Goal: Task Accomplishment & Management: Manage account settings

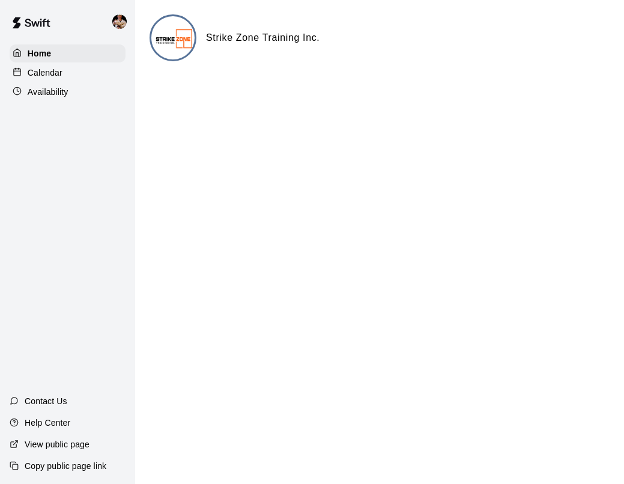
click at [52, 68] on p "Calendar" at bounding box center [45, 73] width 35 height 12
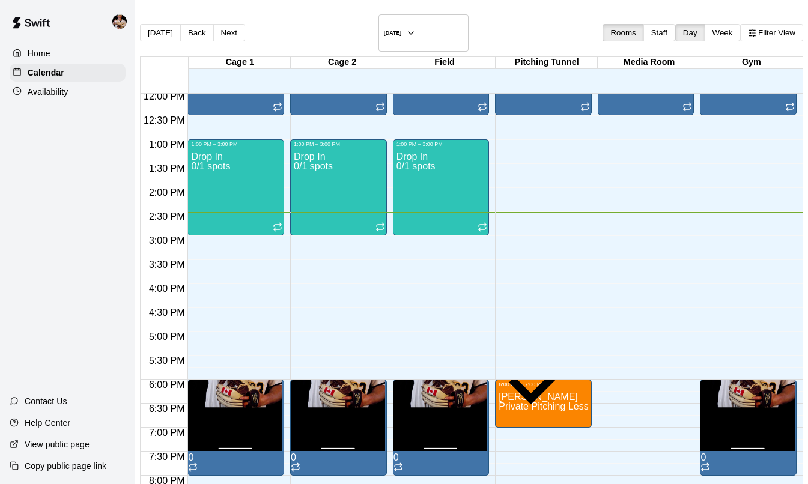
scroll to position [576, 0]
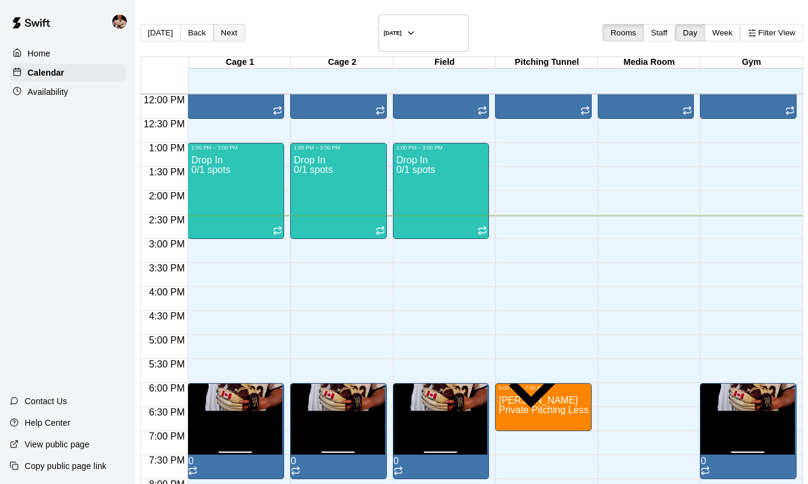
click at [235, 25] on button "Next" at bounding box center [229, 32] width 32 height 17
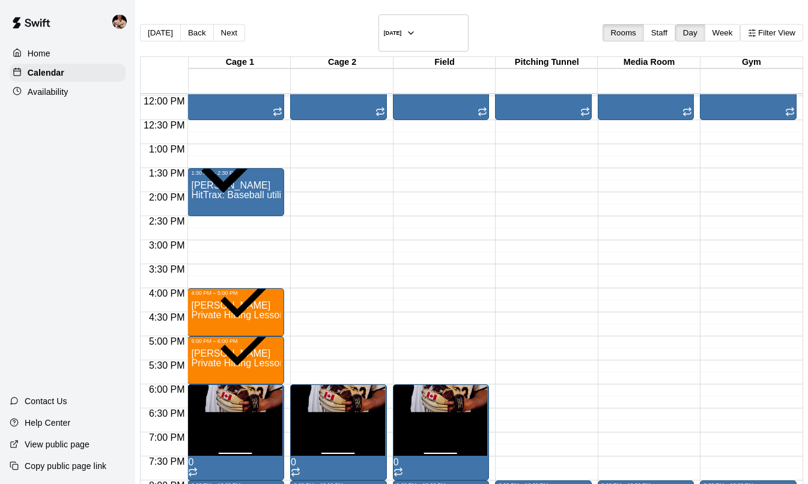
scroll to position [580, 0]
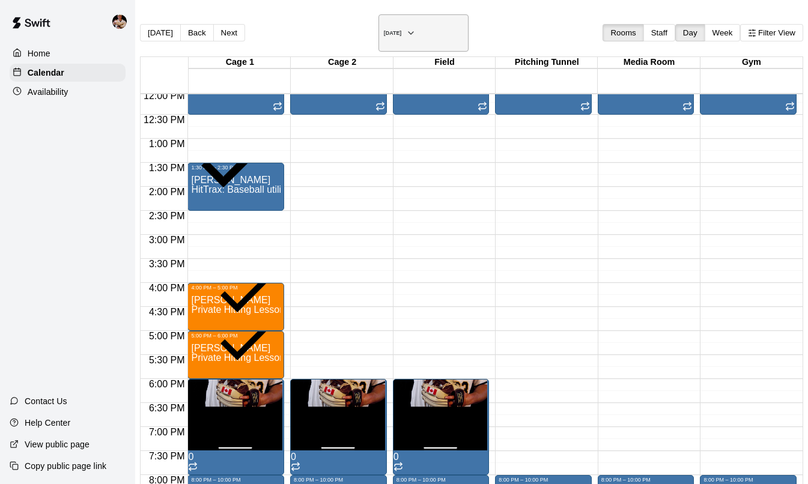
click at [402, 30] on h6 "[DATE]" at bounding box center [393, 33] width 18 height 6
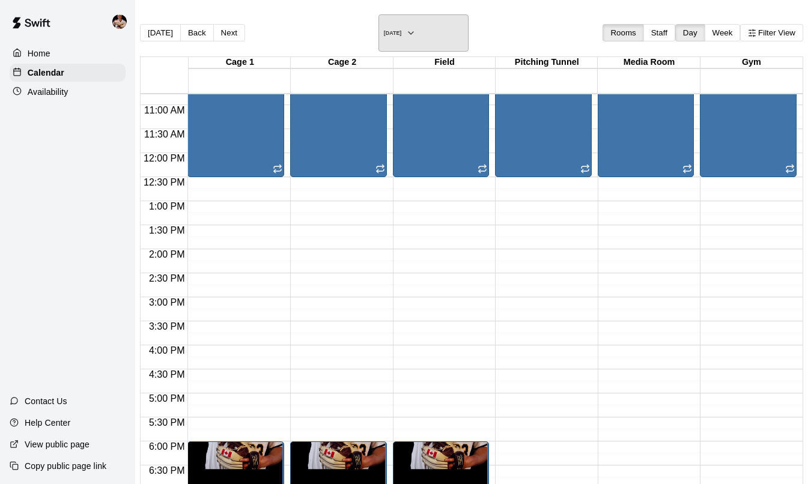
scroll to position [518, 0]
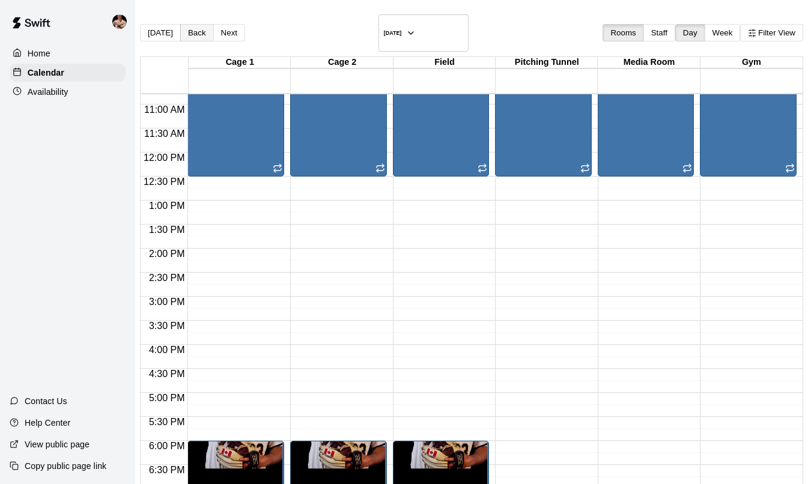
click at [212, 24] on button "Back" at bounding box center [197, 32] width 34 height 17
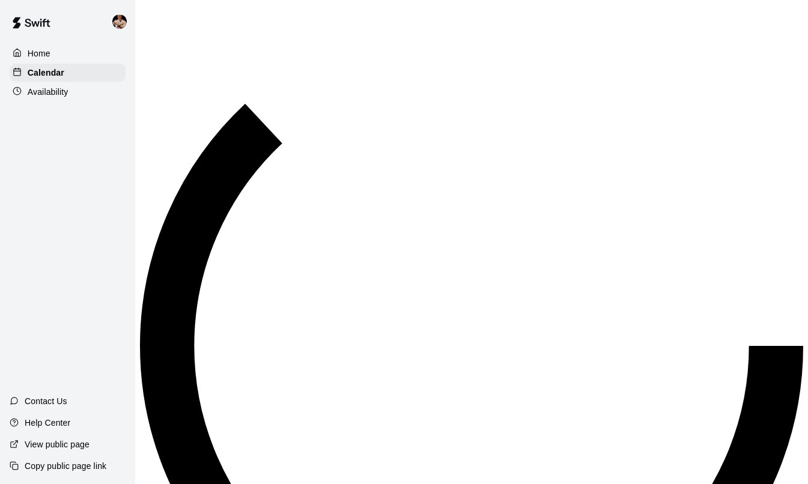
scroll to position [500, 0]
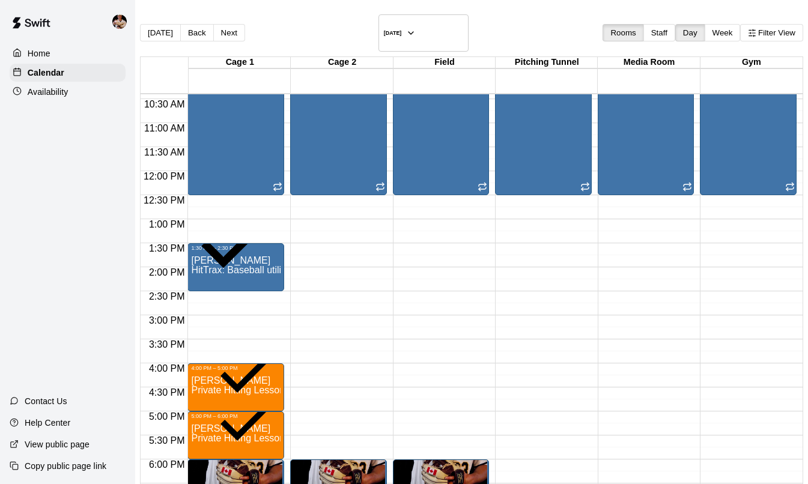
click at [420, 4] on main "[DATE] Back [DATE][DATE] Rooms Staff Day Week Filter View Cage 1 19 Tue Cage 2 …" at bounding box center [471, 282] width 673 height 565
click at [402, 32] on h6 "[DATE]" at bounding box center [393, 33] width 18 height 6
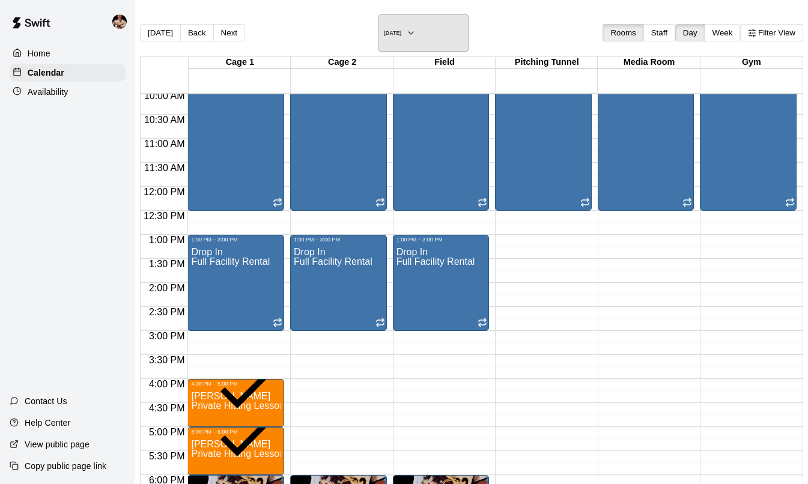
scroll to position [487, 0]
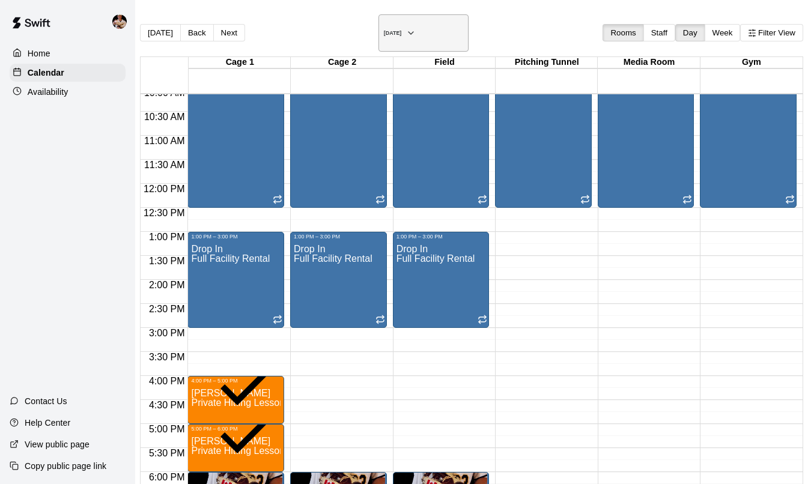
click at [387, 30] on h6 "[DATE]" at bounding box center [393, 33] width 18 height 6
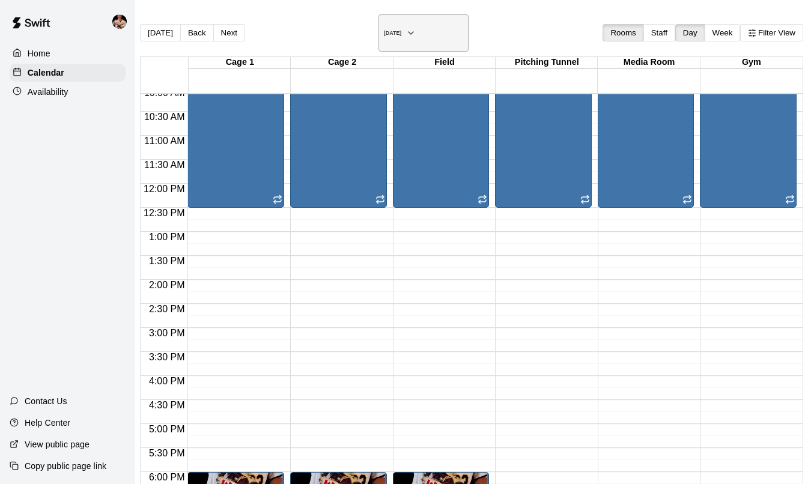
click at [402, 30] on h6 "[DATE]" at bounding box center [393, 33] width 18 height 6
